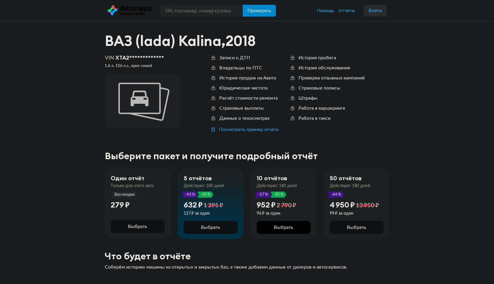
click at [280, 227] on span "Выбрать" at bounding box center [283, 227] width 19 height 5
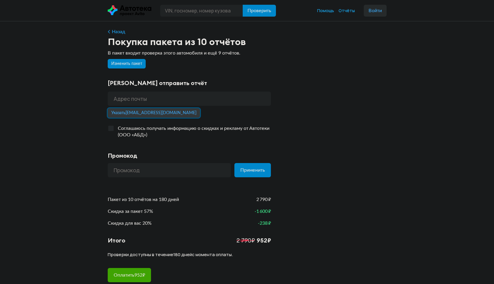
click at [143, 112] on span "Указать vova_sumka@mail.ru" at bounding box center [153, 113] width 85 height 4
type input "[EMAIL_ADDRESS][DOMAIN_NAME]"
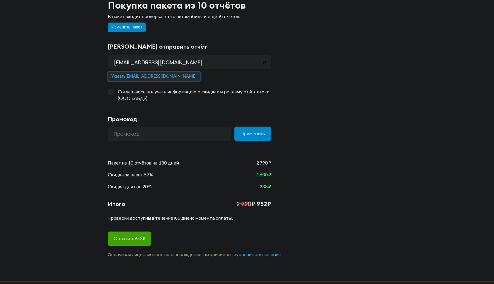
scroll to position [24, 0]
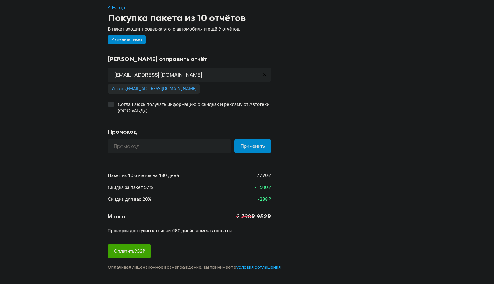
click at [110, 106] on div at bounding box center [110, 104] width 5 height 5
click at [110, 105] on input "Соглашаюсь получать информацию о скидках и рекламу от Автотеки (ООО «АБД»)" at bounding box center [110, 103] width 4 height 4
checkbox input "true"
click at [130, 251] on span "Оплатить 952 ₽" at bounding box center [129, 251] width 31 height 5
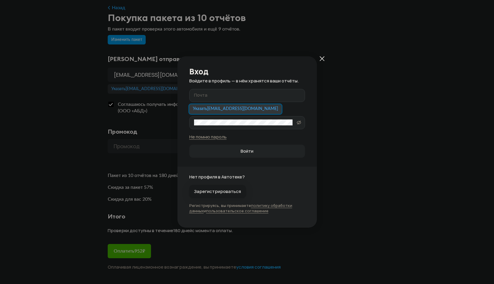
click at [222, 108] on span "Указать vova_sumka@mail.ru" at bounding box center [235, 109] width 85 height 4
type input "[EMAIL_ADDRESS][DOMAIN_NAME]"
click at [214, 127] on label "Пароль" at bounding box center [247, 122] width 116 height 13
click at [243, 150] on span "Войти" at bounding box center [247, 151] width 13 height 6
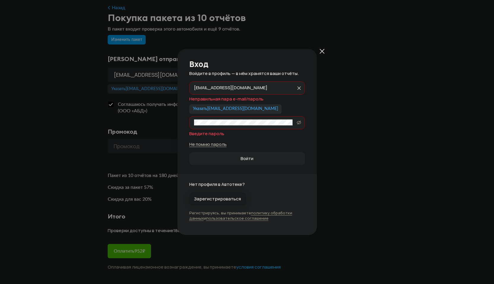
click at [206, 145] on link "Не помню пароль" at bounding box center [207, 144] width 37 height 6
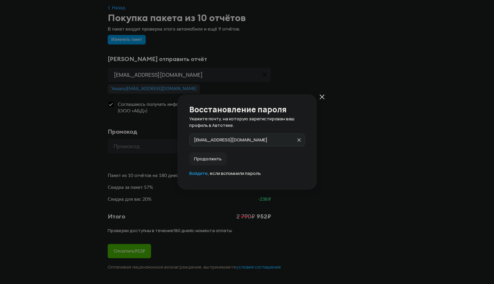
click at [207, 157] on span "Продолжить" at bounding box center [208, 159] width 28 height 6
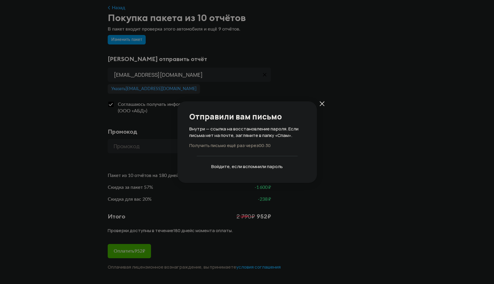
click at [221, 167] on link "Войдите" at bounding box center [220, 167] width 18 height 6
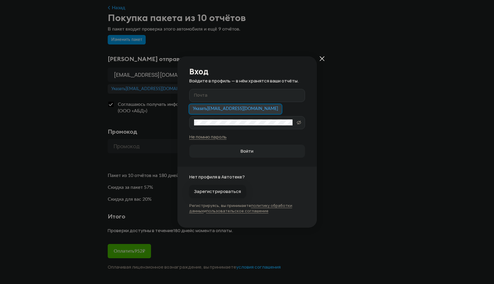
click at [217, 109] on span "Указать vova_sumka@mail.ru" at bounding box center [235, 109] width 85 height 4
type input "[EMAIL_ADDRESS][DOMAIN_NAME]"
click at [235, 154] on span "Войти" at bounding box center [247, 151] width 106 height 6
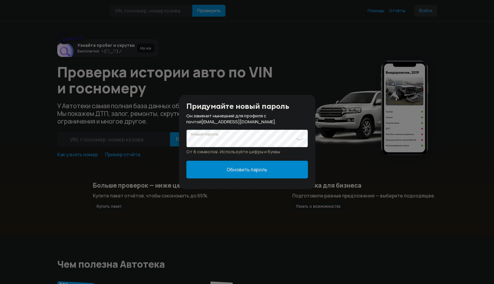
click at [243, 171] on span "Обновить пароль" at bounding box center [247, 170] width 41 height 7
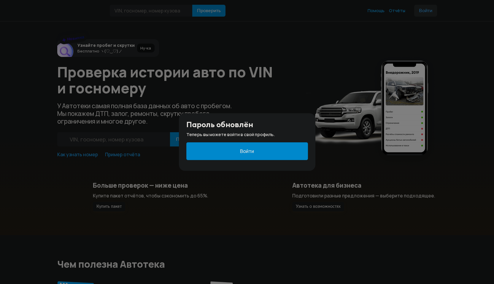
click at [240, 148] on button "Войти" at bounding box center [247, 151] width 122 height 18
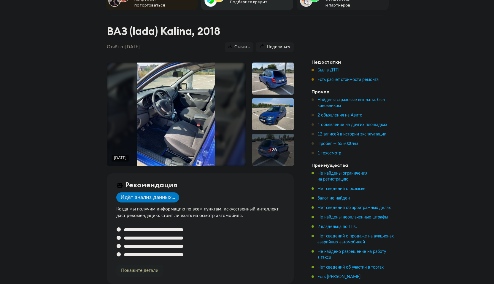
scroll to position [51, 0]
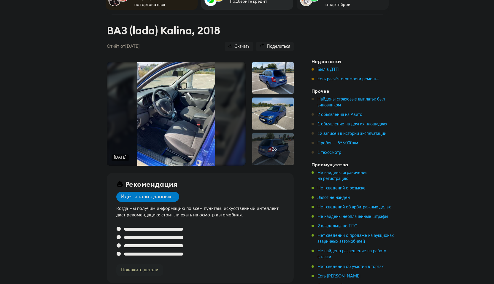
click at [269, 137] on div "+ 26" at bounding box center [273, 149] width 42 height 32
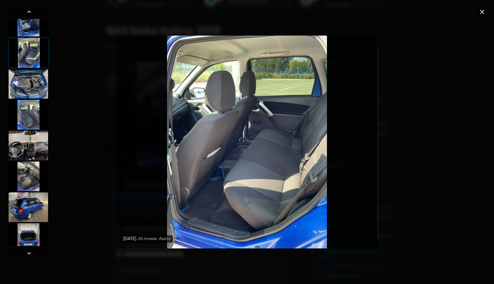
scroll to position [176, 0]
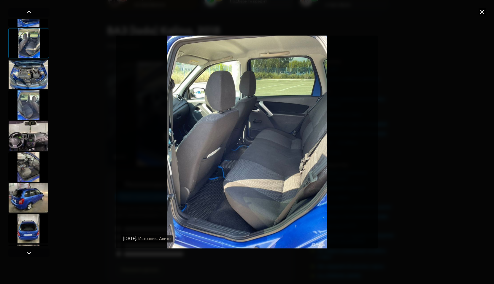
click at [32, 137] on div at bounding box center [28, 136] width 40 height 30
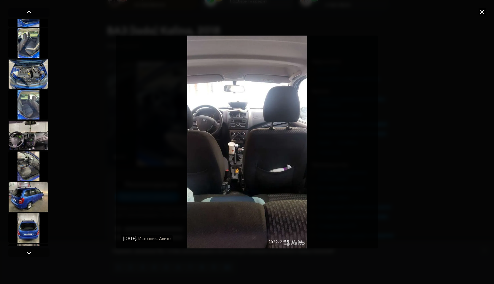
click at [482, 13] on icon at bounding box center [482, 11] width 7 height 7
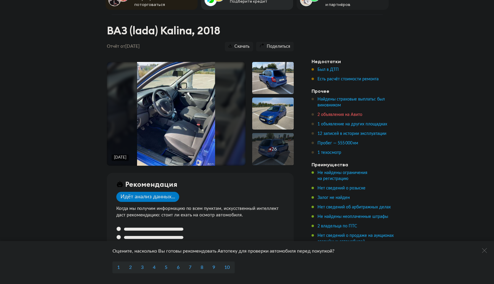
click at [338, 113] on span "2 объявления на Авито" at bounding box center [340, 115] width 45 height 4
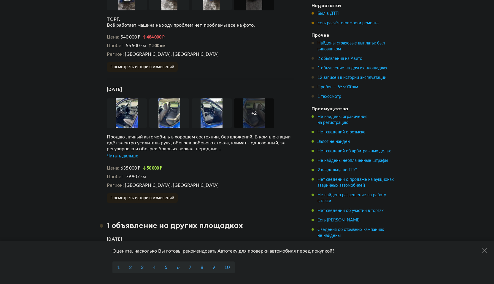
scroll to position [1384, 0]
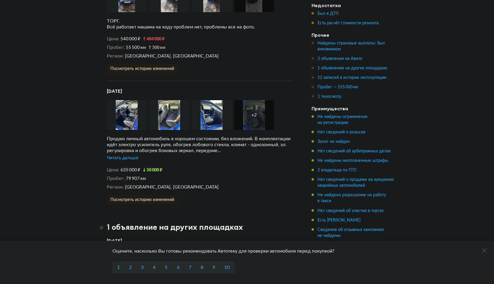
click at [129, 155] on div "Читать дальше" at bounding box center [122, 158] width 31 height 6
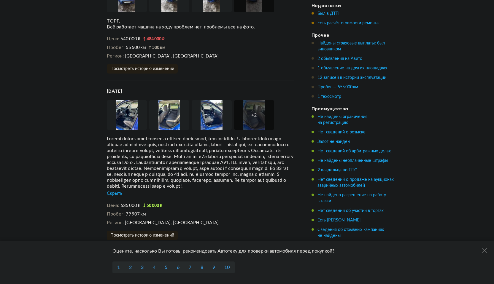
click at [131, 88] on h4 "2 марта 2025 года" at bounding box center [200, 91] width 187 height 6
click at [131, 88] on h4 "[DATE]" at bounding box center [200, 91] width 187 height 6
drag, startPoint x: 103, startPoint y: 73, endPoint x: 149, endPoint y: 75, distance: 46.3
click at [149, 75] on article "Уникальные данные 2 объявления на Авито Мы проверили, продаётся ли этот автомоб…" at bounding box center [200, 87] width 201 height 307
click at [149, 136] on div at bounding box center [200, 162] width 187 height 53
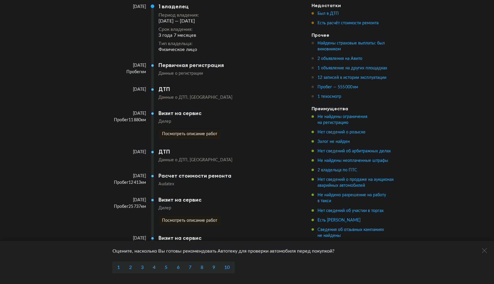
scroll to position [1816, 0]
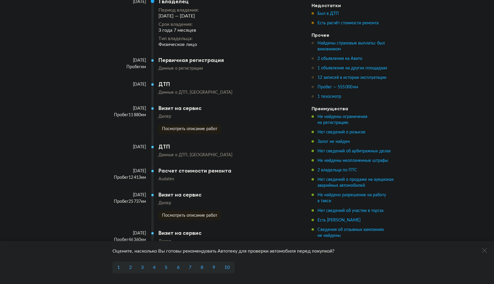
click at [177, 153] on span "Данные о ДТП" at bounding box center [174, 155] width 31 height 4
click at [167, 153] on span "Данные о ДТП" at bounding box center [174, 155] width 31 height 4
click at [194, 153] on span "[GEOGRAPHIC_DATA]" at bounding box center [211, 155] width 43 height 4
click at [172, 91] on span "Данные о ДТП" at bounding box center [174, 93] width 31 height 4
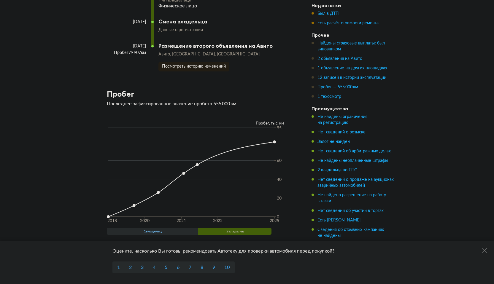
scroll to position [2230, 0]
click at [167, 227] on span "1 владелец" at bounding box center [153, 230] width 92 height 7
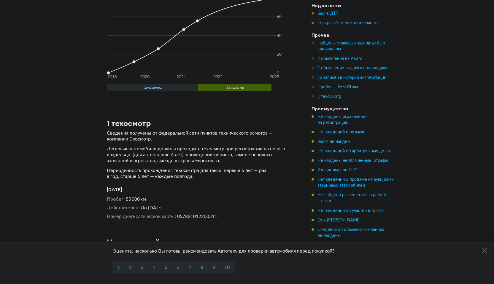
scroll to position [2374, 0]
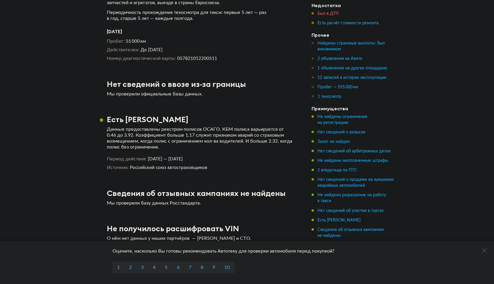
click at [325, 14] on span "Был в ДТП" at bounding box center [328, 14] width 21 height 4
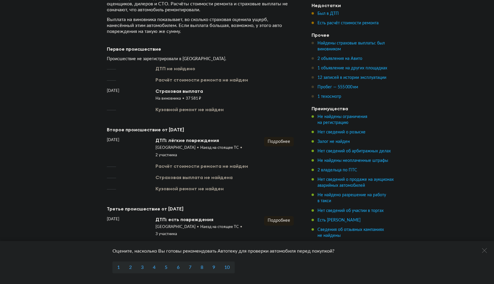
scroll to position [848, 0]
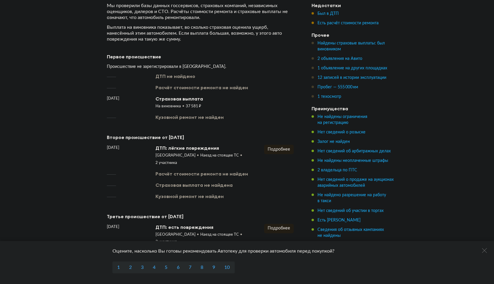
click at [173, 86] on div "Расчёт стоимости ремонта не найден" at bounding box center [202, 87] width 93 height 7
click at [172, 75] on div "ДТП не найдено" at bounding box center [176, 76] width 40 height 7
click at [177, 105] on div "На виновника" at bounding box center [171, 106] width 30 height 5
click at [149, 66] on div "Происшествие не зарегистрировали в ГАИ." at bounding box center [200, 66] width 187 height 5
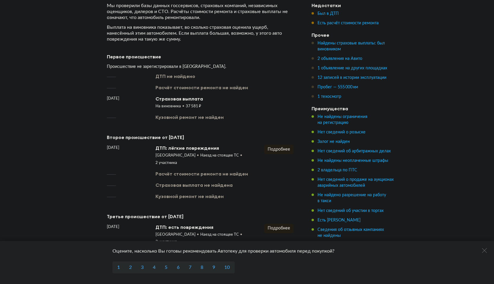
click at [172, 92] on div "ДТП не найдено Расчёт стоимости ремонта не найден март 2019 года Страховая выпл…" at bounding box center [200, 96] width 187 height 47
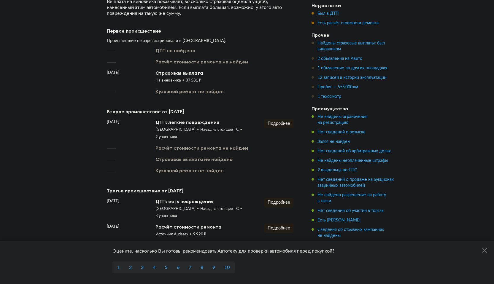
scroll to position [874, 0]
click at [278, 125] on button "Подробнее" at bounding box center [279, 122] width 30 height 9
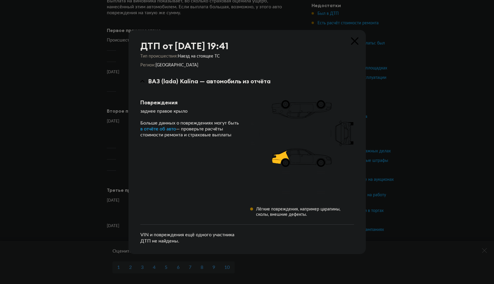
click at [143, 80] on div "ВАЗ (lada) Kalina — автомобиль из отчёта" at bounding box center [247, 81] width 214 height 8
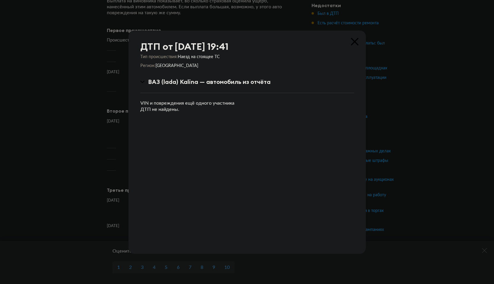
click at [142, 81] on icon at bounding box center [142, 82] width 4 height 2
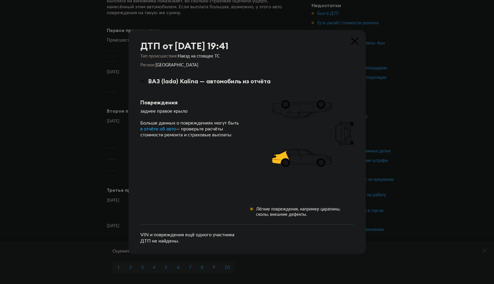
click at [357, 41] on icon at bounding box center [354, 40] width 7 height 7
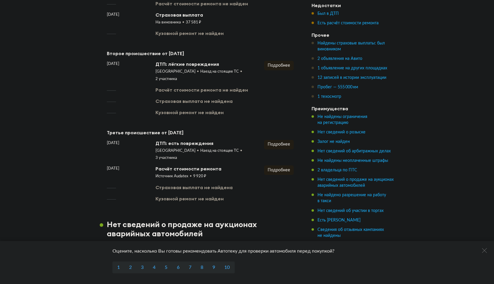
scroll to position [933, 0]
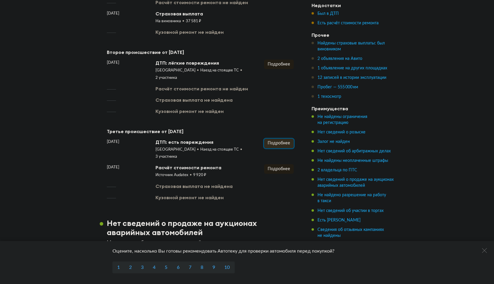
click at [269, 141] on span "Подробнее" at bounding box center [279, 143] width 23 height 4
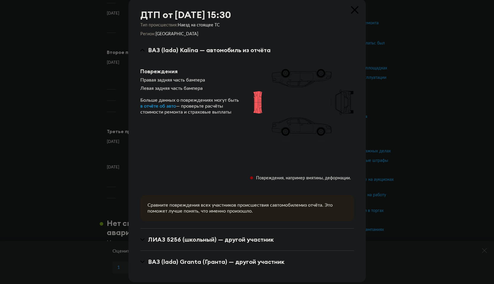
scroll to position [11, 0]
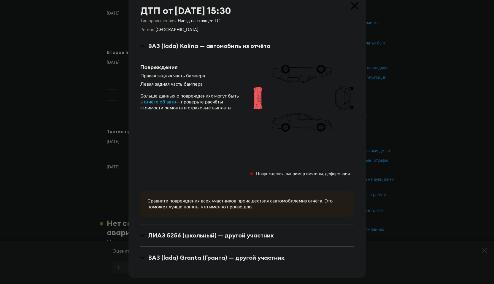
click at [141, 235] on icon at bounding box center [142, 235] width 4 height 2
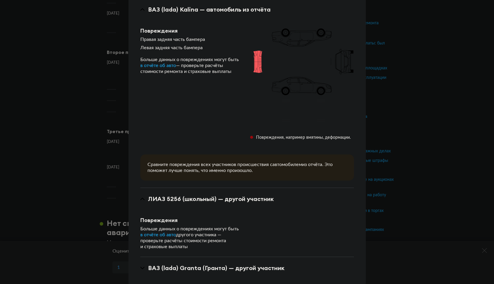
scroll to position [58, 0]
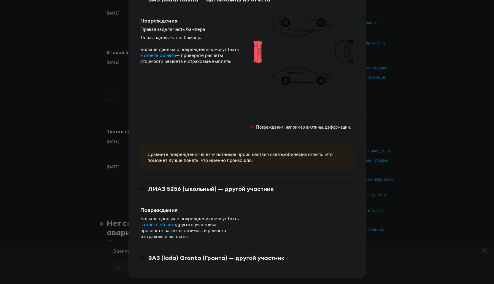
click at [141, 256] on div "ВАЗ (lada) Granta (Гранта) — другой участник" at bounding box center [247, 258] width 214 height 8
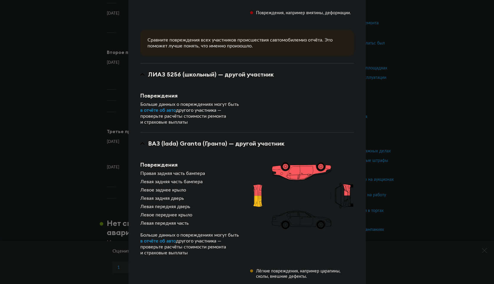
scroll to position [169, 0]
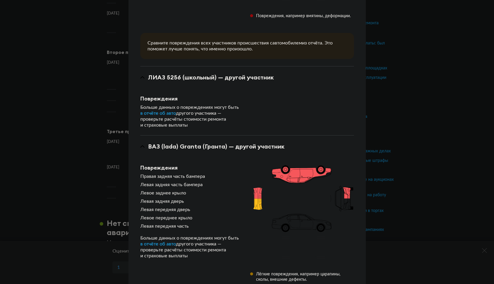
click at [143, 77] on icon at bounding box center [142, 77] width 4 height 2
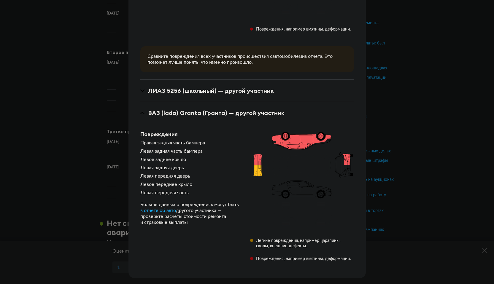
scroll to position [156, 0]
click at [142, 91] on icon at bounding box center [142, 91] width 4 height 2
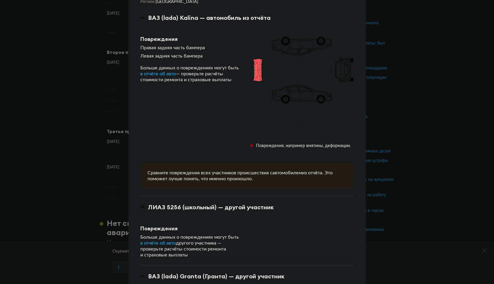
scroll to position [0, 0]
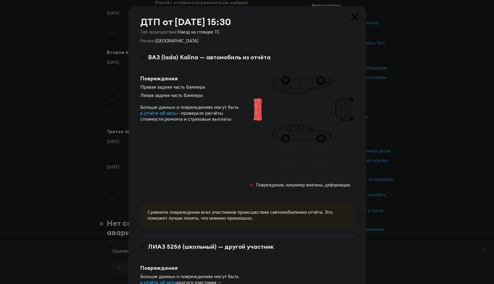
click at [353, 17] on icon at bounding box center [354, 16] width 7 height 7
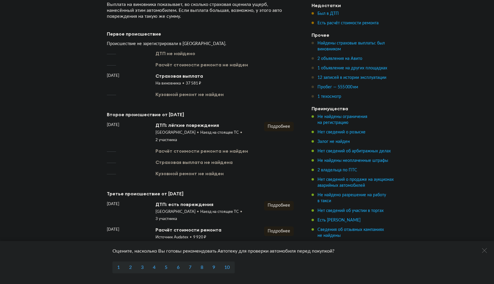
scroll to position [871, 0]
click at [327, 68] on span "1 объявление на других площадках" at bounding box center [353, 68] width 70 height 4
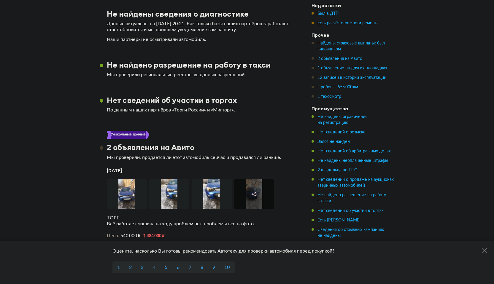
scroll to position [1148, 0]
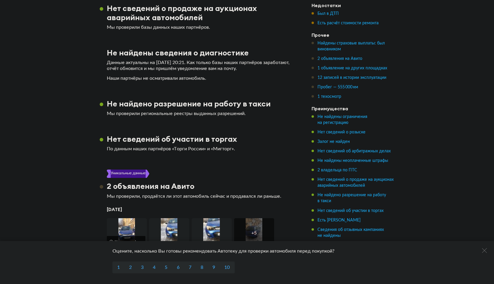
click at [128, 218] on img at bounding box center [127, 233] width 40 height 30
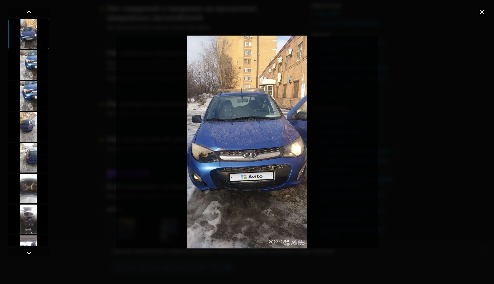
click at [480, 12] on icon at bounding box center [482, 11] width 7 height 7
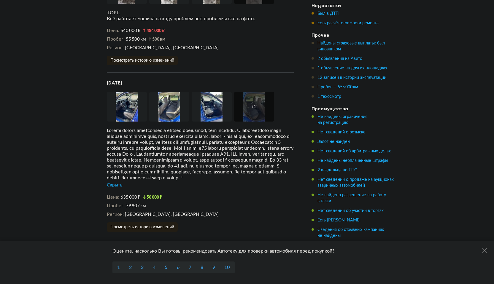
scroll to position [1395, 0]
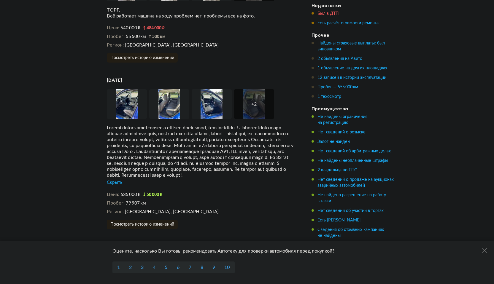
click at [323, 13] on span "Был в ДТП" at bounding box center [328, 14] width 21 height 4
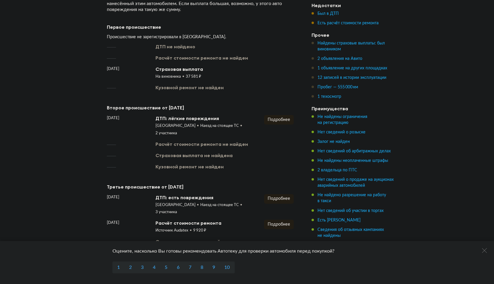
scroll to position [874, 0]
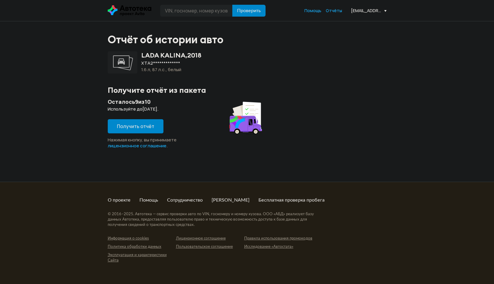
click at [137, 130] on button "Получить отчёт" at bounding box center [136, 126] width 56 height 14
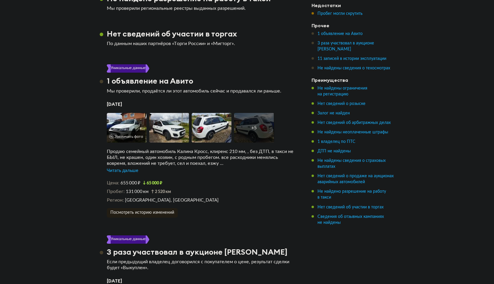
scroll to position [954, 0]
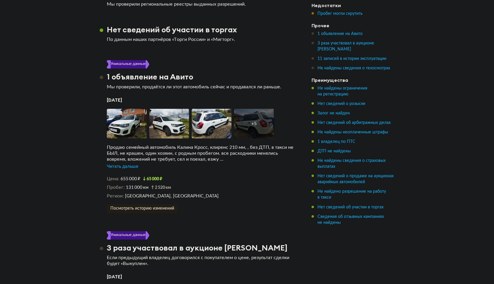
click at [125, 164] on div "Читать дальше" at bounding box center [122, 167] width 31 height 6
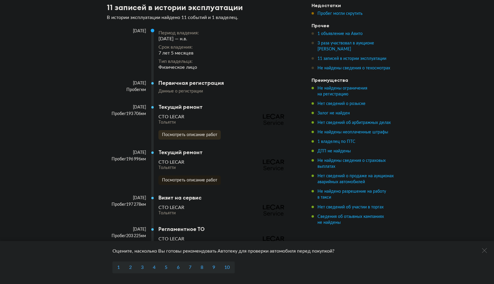
scroll to position [1490, 0]
click at [189, 129] on button "Посмотреть описание работ" at bounding box center [190, 133] width 62 height 9
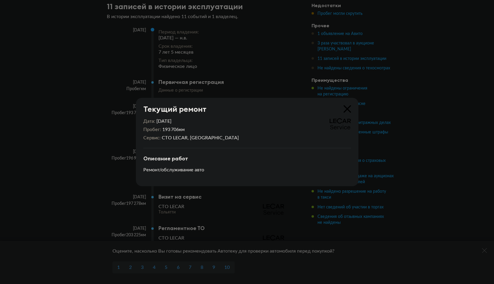
click at [348, 103] on div "Текущий ремонт" at bounding box center [243, 106] width 215 height 16
click at [346, 112] on icon at bounding box center [347, 108] width 7 height 7
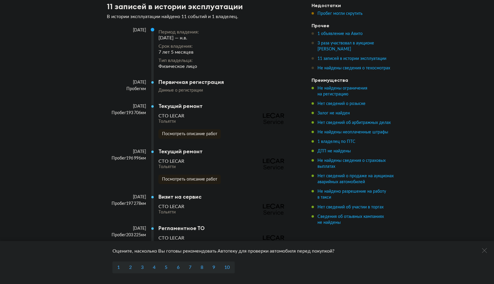
click at [129, 110] on div "Пробег 193 706 км" at bounding box center [126, 112] width 39 height 5
click at [135, 106] on div "24 августа 2023 Пробег 193 706 км" at bounding box center [129, 126] width 45 height 45
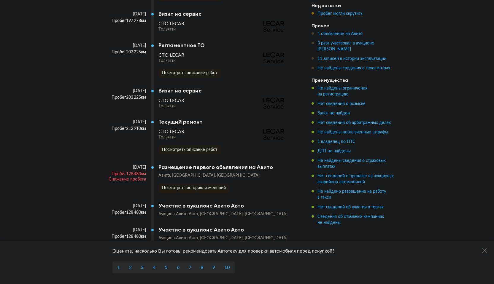
scroll to position [1674, 0]
drag, startPoint x: 124, startPoint y: 163, endPoint x: 145, endPoint y: 165, distance: 20.6
click at [145, 171] on div "Пробег 128 480 км" at bounding box center [126, 173] width 39 height 5
click at [174, 144] on button "Посмотреть описание работ" at bounding box center [190, 148] width 62 height 9
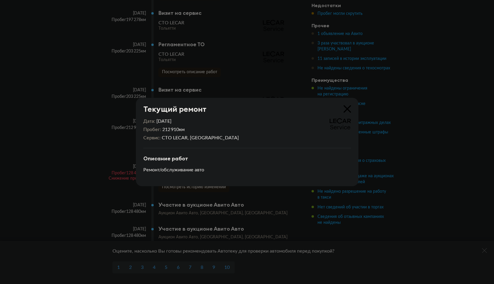
click at [347, 115] on div "Дата 8 июля 2024 Пробег 212 910 км Сервис СТО LECAR, Тольятти Описание работ Ре…" at bounding box center [247, 150] width 223 height 73
click at [344, 113] on div "Текущий ремонт" at bounding box center [243, 106] width 215 height 16
click at [351, 104] on div "Текущий ремонт" at bounding box center [243, 106] width 215 height 16
click at [348, 107] on icon at bounding box center [347, 108] width 7 height 7
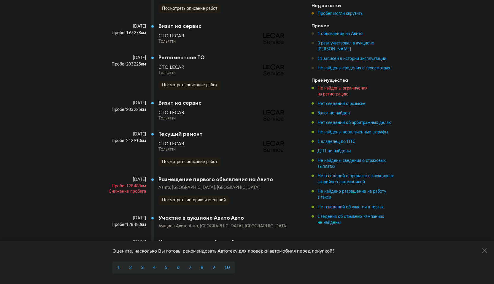
scroll to position [1651, 0]
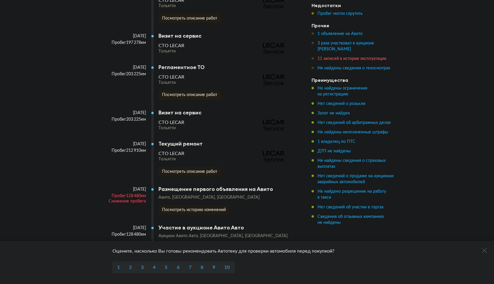
click at [339, 59] on span "11 записей в истории эксплуатации" at bounding box center [352, 59] width 69 height 4
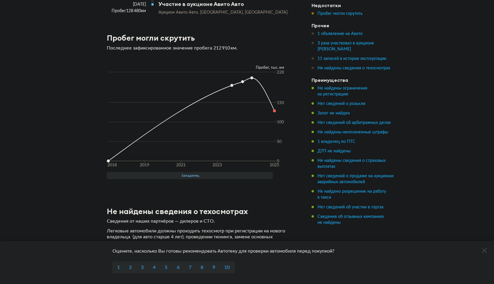
scroll to position [1922, 0]
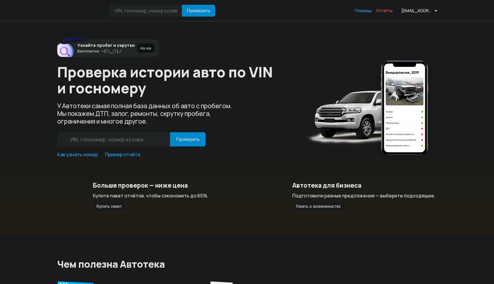
click at [381, 12] on span "Отчёты" at bounding box center [384, 11] width 16 height 6
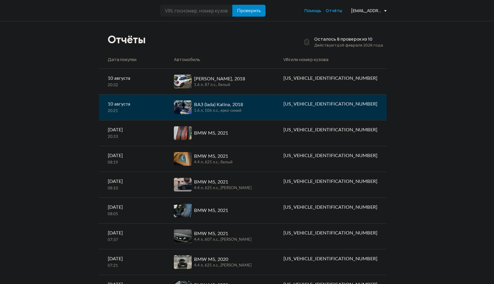
click at [243, 106] on div "ВАЗ (lada) Kalina, 2018" at bounding box center [218, 104] width 49 height 7
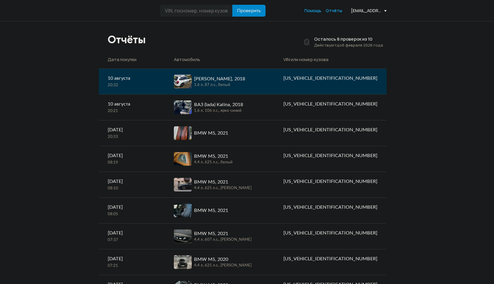
click at [245, 76] on div "[PERSON_NAME], 2018" at bounding box center [219, 78] width 51 height 7
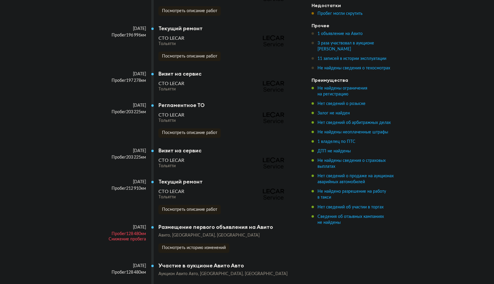
scroll to position [1576, 0]
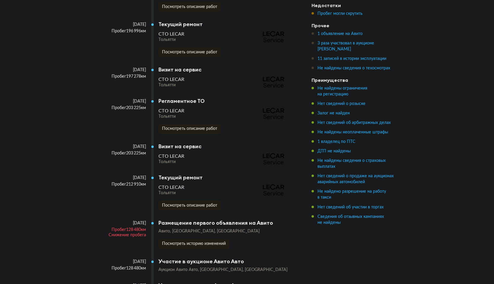
click at [126, 227] on div "Пробег 128 480 км" at bounding box center [126, 229] width 39 height 5
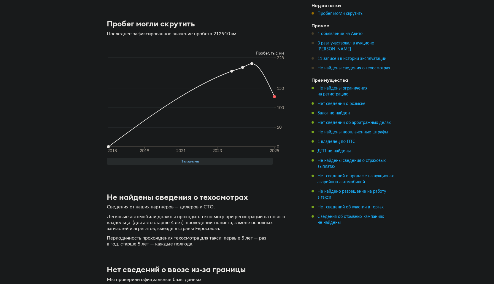
scroll to position [1892, 0]
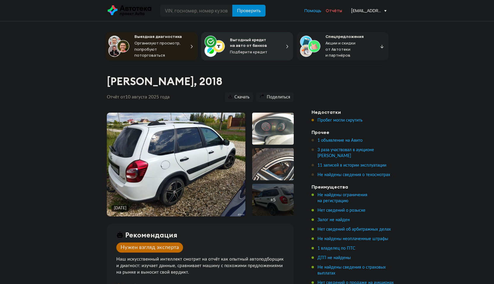
click at [339, 10] on span "Отчёты" at bounding box center [334, 11] width 16 height 6
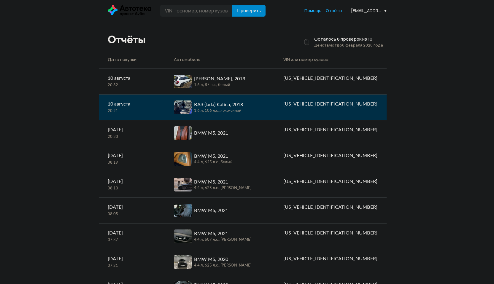
click at [241, 109] on div "1.6 л, 106 л.c., ярко-синий" at bounding box center [218, 110] width 49 height 5
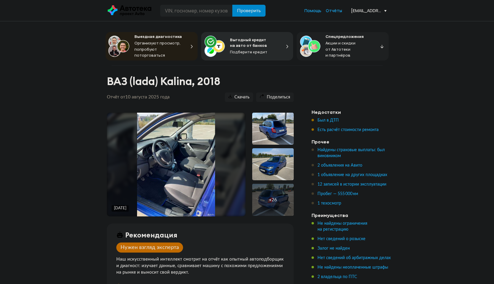
scroll to position [8, 0]
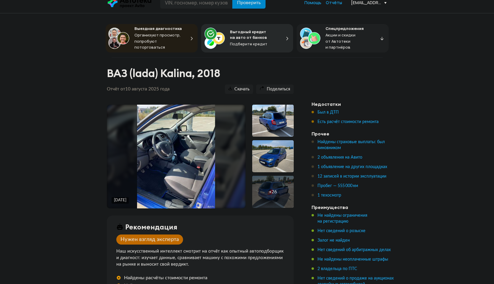
click at [283, 120] on div at bounding box center [273, 121] width 42 height 32
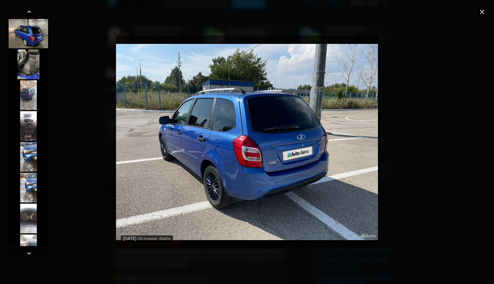
scroll to position [617, 0]
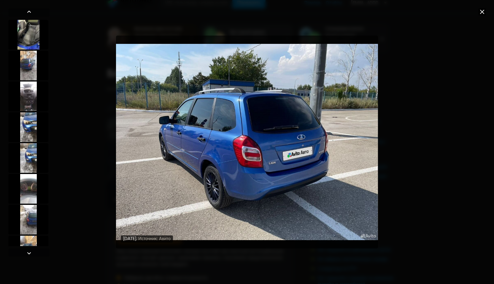
click at [23, 135] on div at bounding box center [28, 127] width 40 height 30
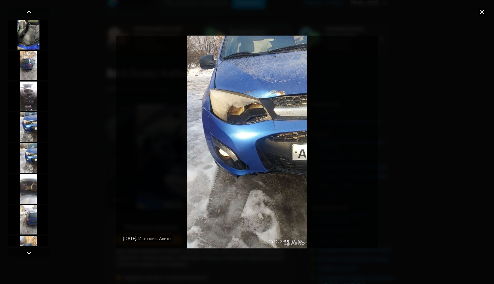
scroll to position [616, 0]
click at [484, 12] on icon at bounding box center [482, 11] width 7 height 7
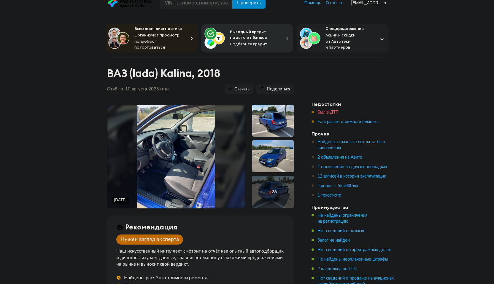
click at [337, 110] on span "Был в ДТП" at bounding box center [328, 112] width 21 height 4
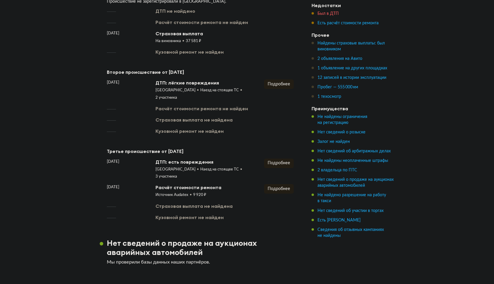
scroll to position [943, 0]
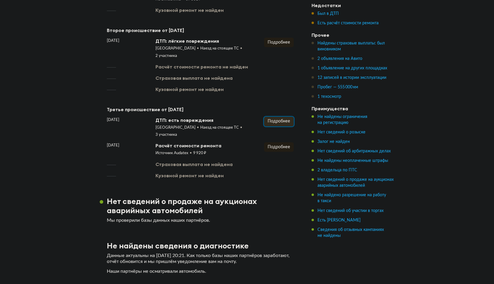
click at [279, 119] on span "Подробнее" at bounding box center [279, 121] width 23 height 4
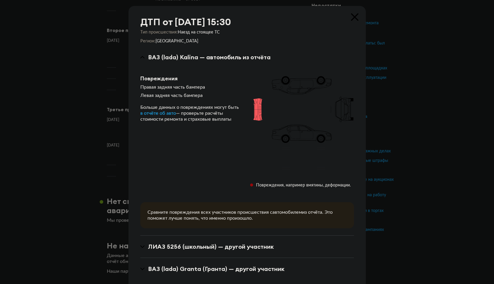
click at [356, 19] on icon at bounding box center [354, 16] width 7 height 7
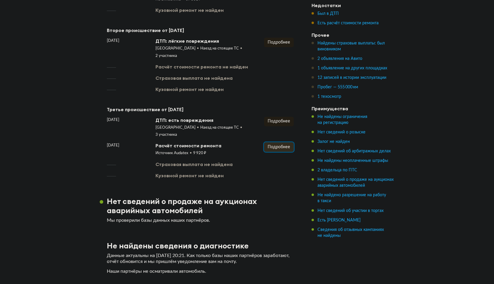
click at [280, 145] on span "Подробнее" at bounding box center [279, 147] width 23 height 4
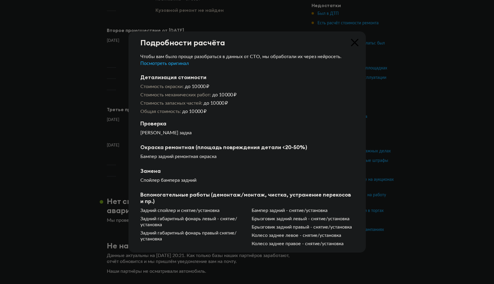
click at [356, 44] on icon at bounding box center [354, 42] width 7 height 7
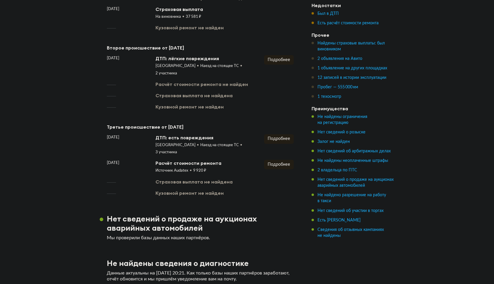
scroll to position [920, 0]
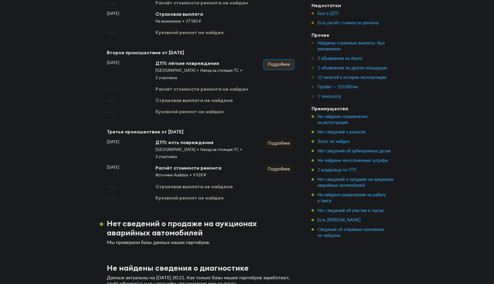
click at [279, 63] on span "Подробнее" at bounding box center [279, 65] width 23 height 4
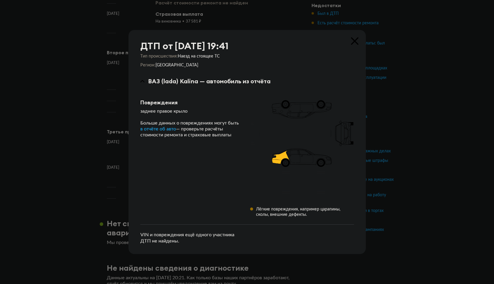
click at [359, 45] on div "ДТП от 4 июня 2019 года в 19:41 Тип происшествия : Наезд на стоящее ТС Регион :…" at bounding box center [247, 142] width 237 height 224
click at [353, 42] on icon at bounding box center [354, 40] width 7 height 7
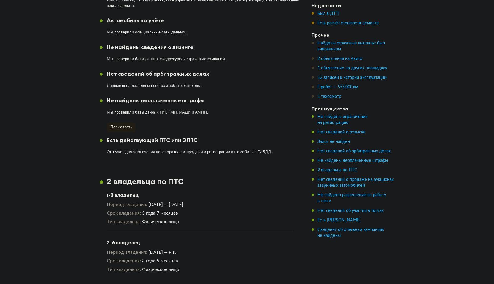
scroll to position [534, 0]
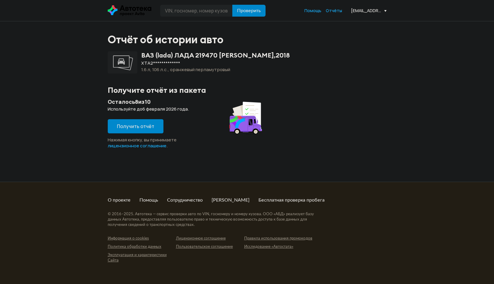
click at [145, 122] on button "Получить отчёт" at bounding box center [136, 126] width 56 height 14
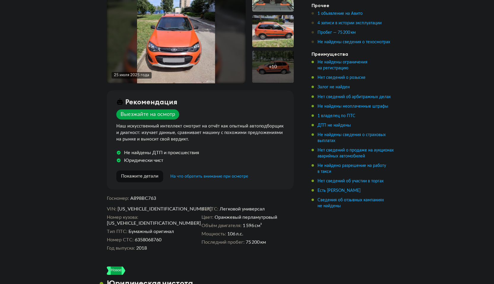
scroll to position [146, 0]
click at [338, 24] on span "4 записи в истории эксплуатации" at bounding box center [350, 23] width 64 height 4
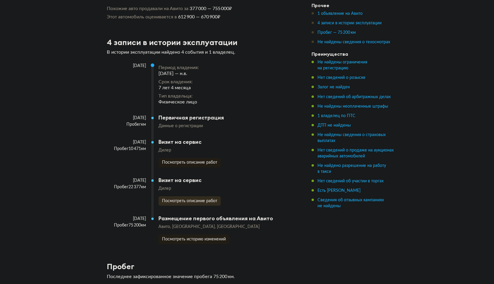
scroll to position [1215, 0]
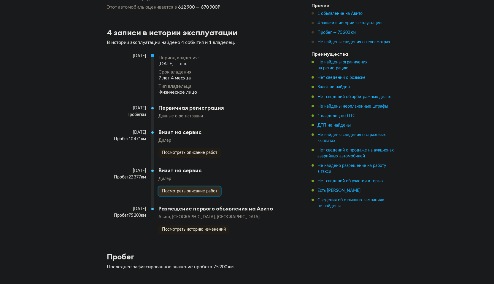
click at [191, 187] on button "Посмотреть описание работ" at bounding box center [190, 191] width 62 height 9
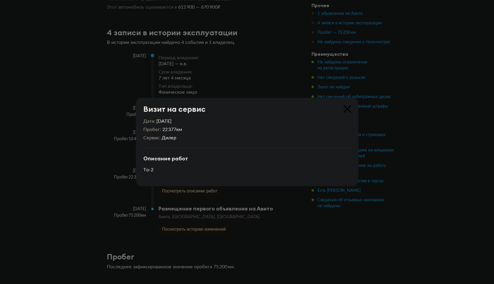
click at [349, 108] on icon at bounding box center [347, 108] width 7 height 7
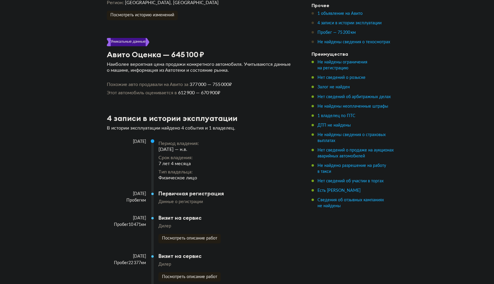
scroll to position [1129, 0]
